Goal: Task Accomplishment & Management: Complete application form

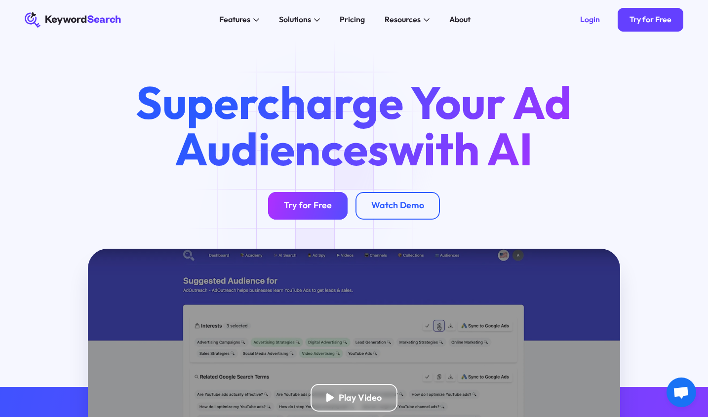
click at [307, 211] on div "Try for Free" at bounding box center [308, 205] width 48 height 11
